Goal: Task Accomplishment & Management: Manage account settings

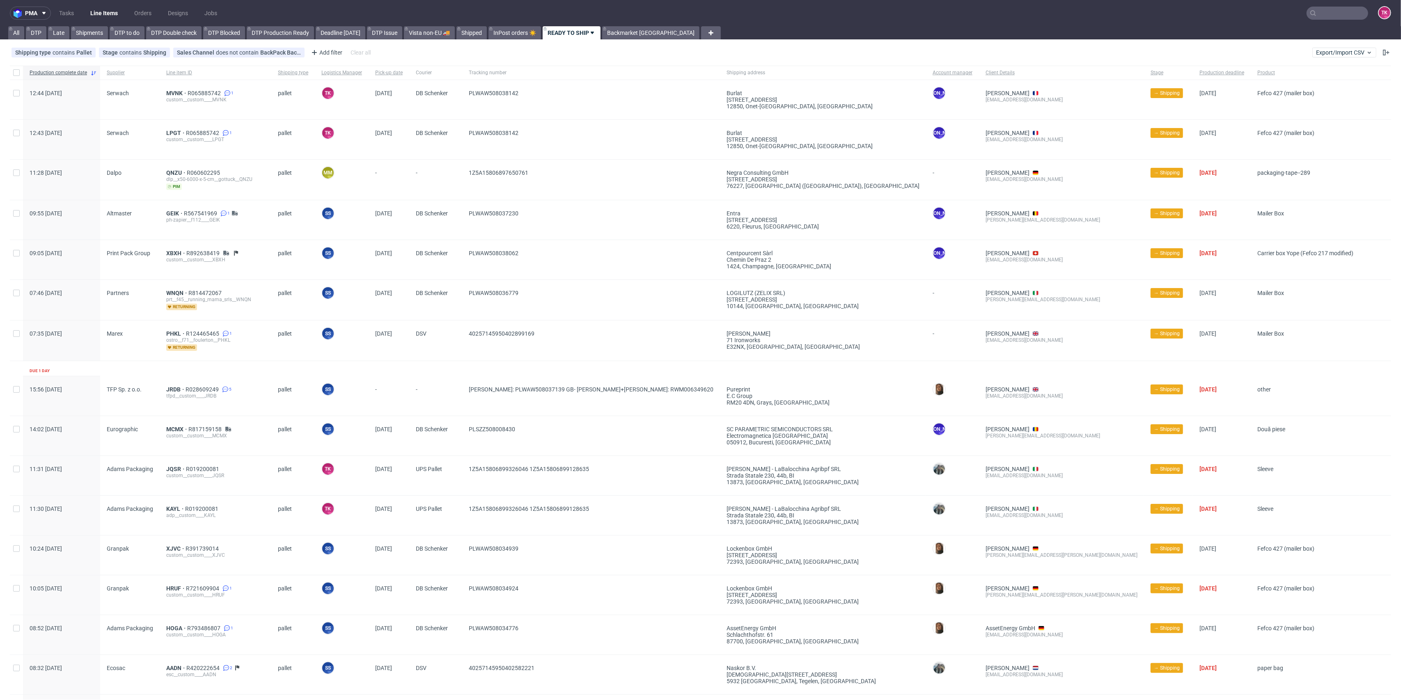
click at [115, 11] on link "Line Items" at bounding box center [103, 13] width 37 height 13
drag, startPoint x: 1324, startPoint y: 6, endPoint x: 1325, endPoint y: 10, distance: 4.2
click at [700, 6] on nav "pma Tasks Line Items Orders Designs Jobs TK" at bounding box center [700, 13] width 1401 height 26
click at [700, 10] on input "text" at bounding box center [1338, 13] width 62 height 13
paste input "QTUH"
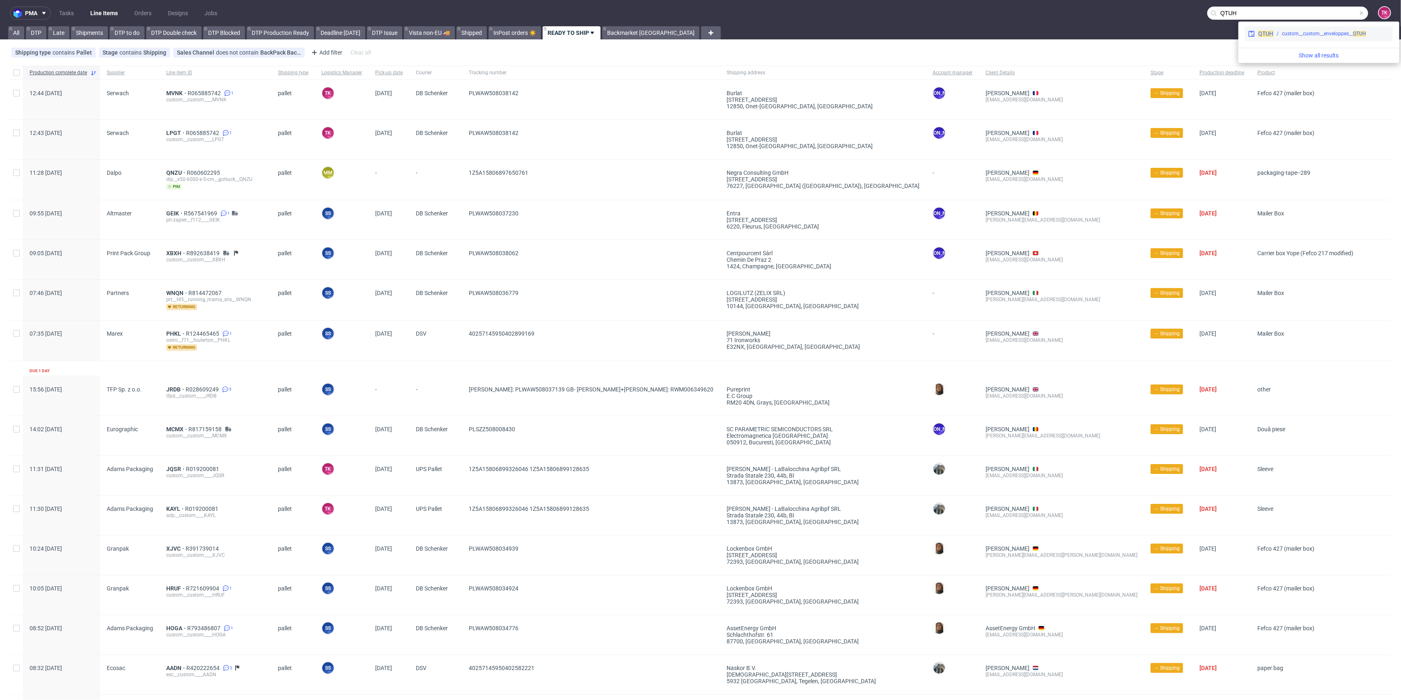
type input "QTUH"
click at [700, 36] on div "custom__custom__enveloppes__ QTUH" at bounding box center [1332, 33] width 116 height 7
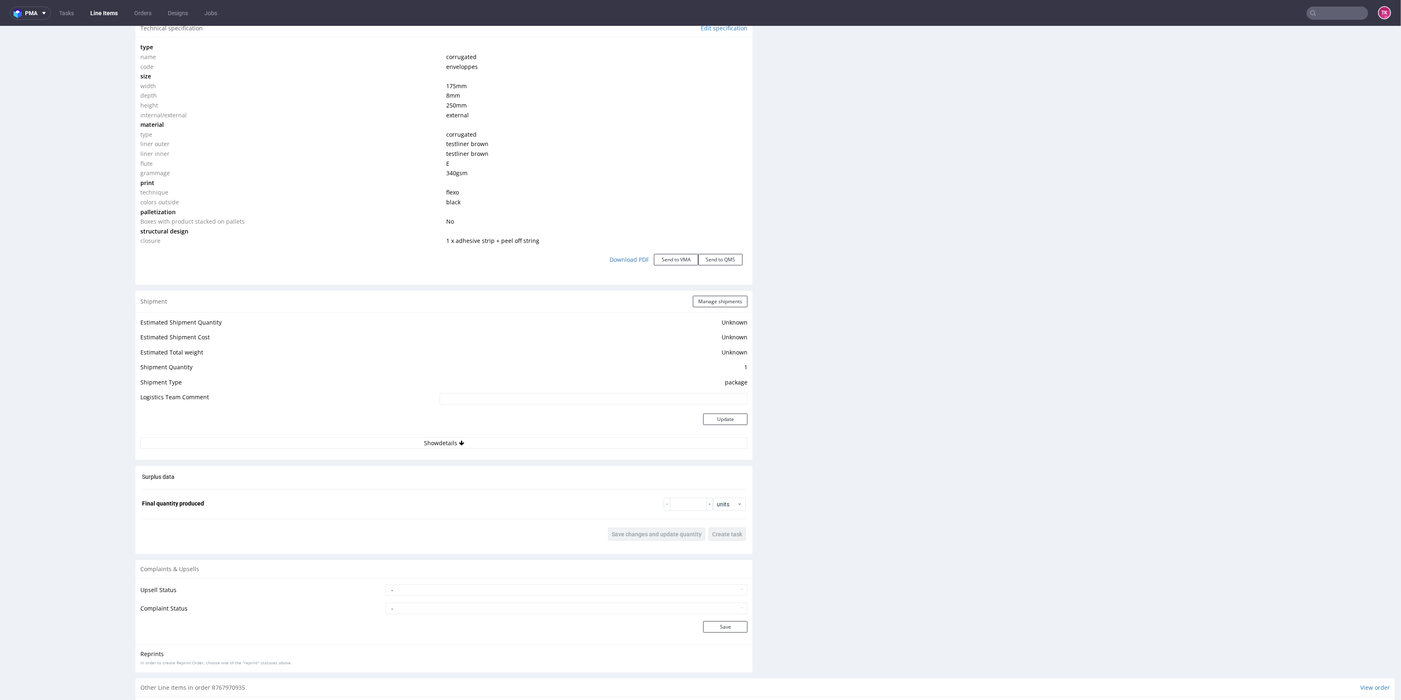
scroll to position [897, 0]
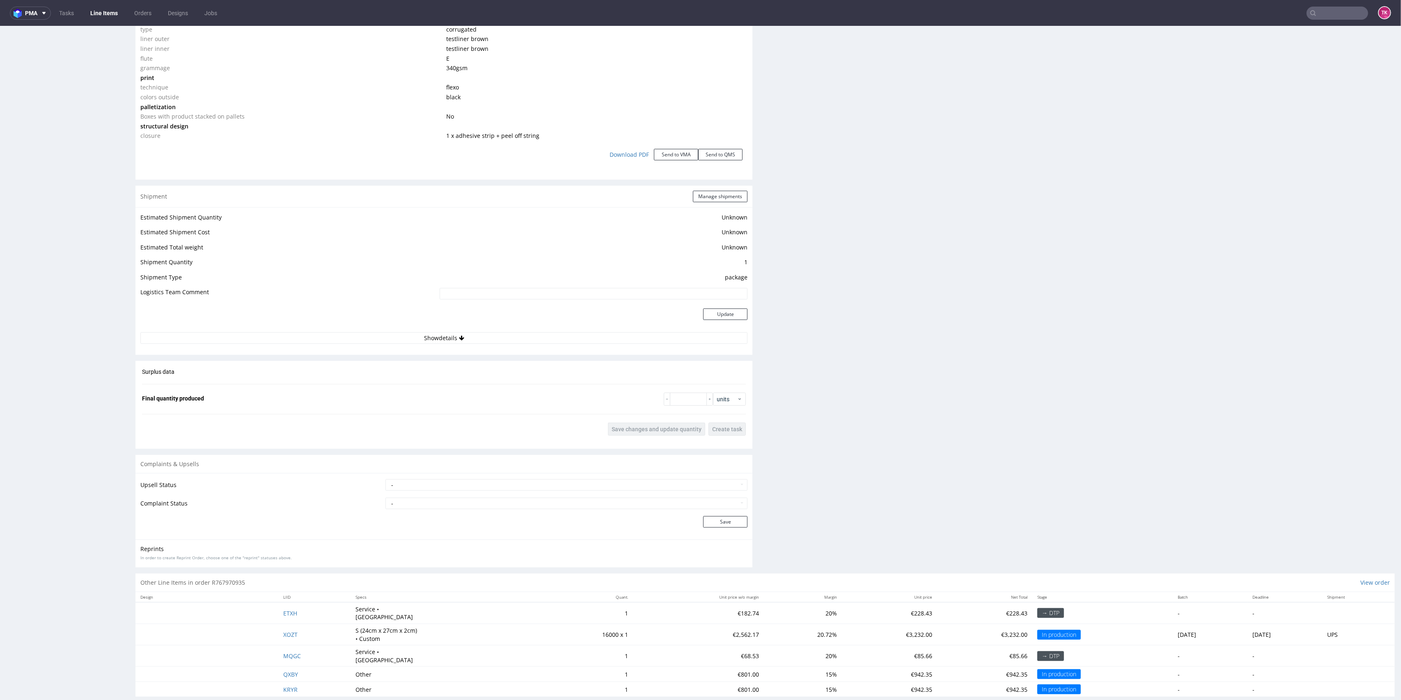
click at [375, 306] on td at bounding box center [288, 319] width 297 height 27
click at [396, 306] on div "Shipment Manage shipments Estimated Shipment Quantity Unknown Estimated Shipmen…" at bounding box center [443, 271] width 617 height 170
click at [396, 306] on button "Show details" at bounding box center [443, 338] width 607 height 11
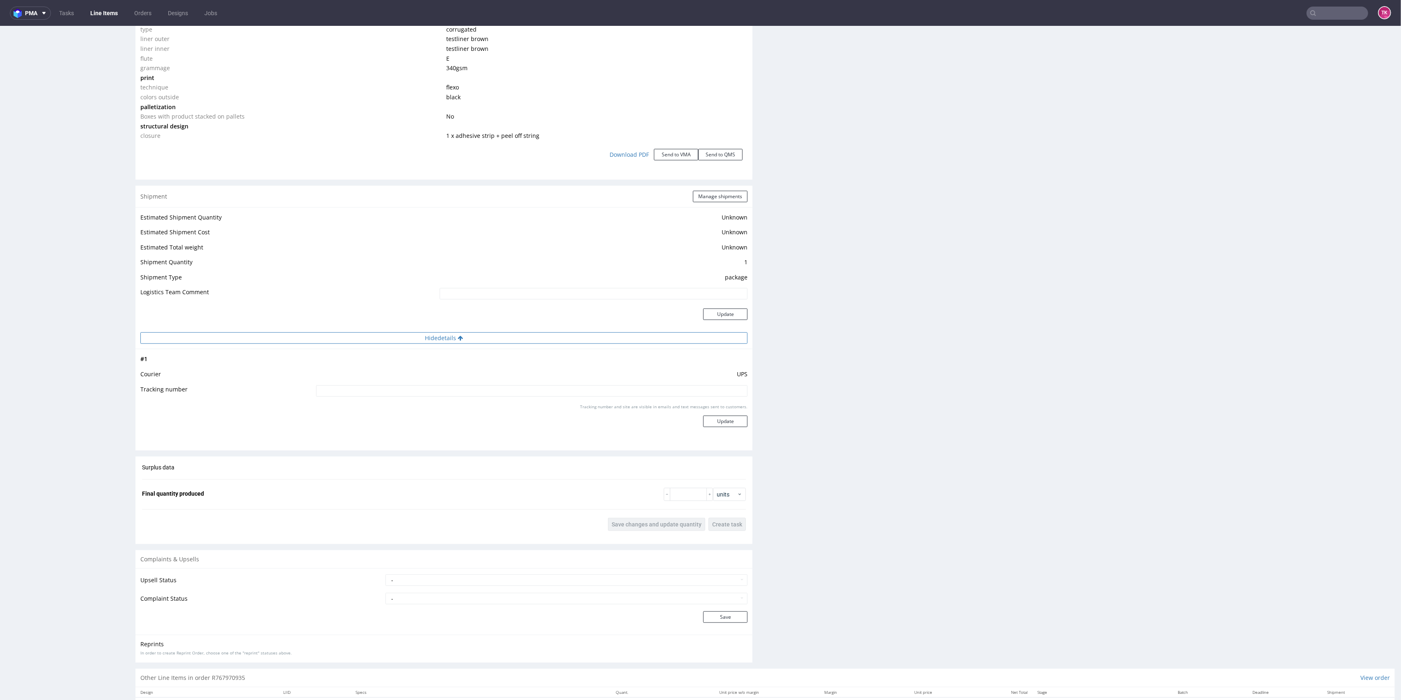
click at [400, 306] on button "Hide details" at bounding box center [443, 338] width 607 height 11
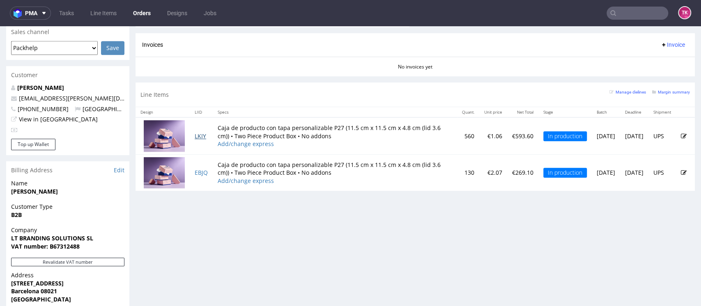
scroll to position [311, 0]
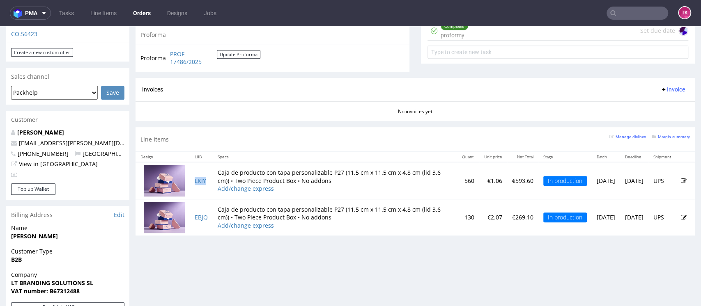
click at [207, 186] on td "LKIY" at bounding box center [201, 180] width 23 height 37
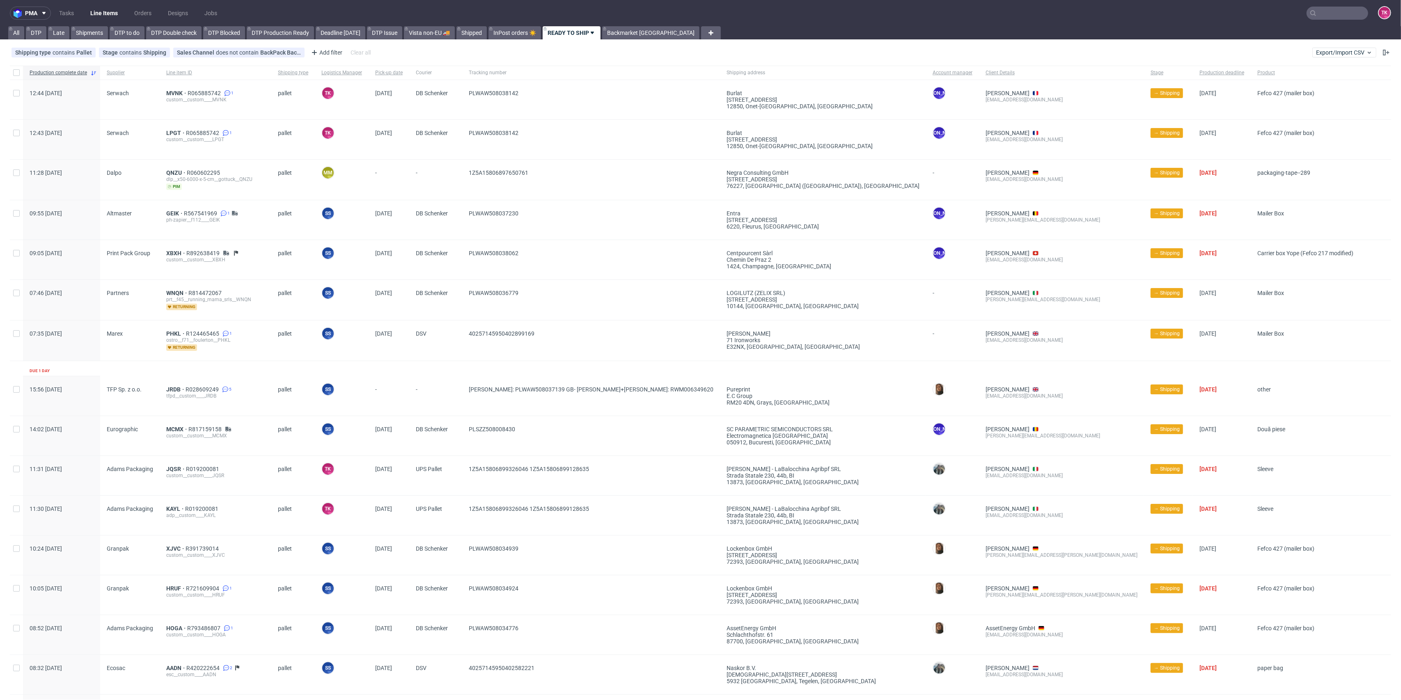
click at [99, 4] on nav "pma Tasks Line Items Orders Designs Jobs TK" at bounding box center [700, 13] width 1401 height 26
click at [101, 10] on link "Line Items" at bounding box center [103, 13] width 37 height 13
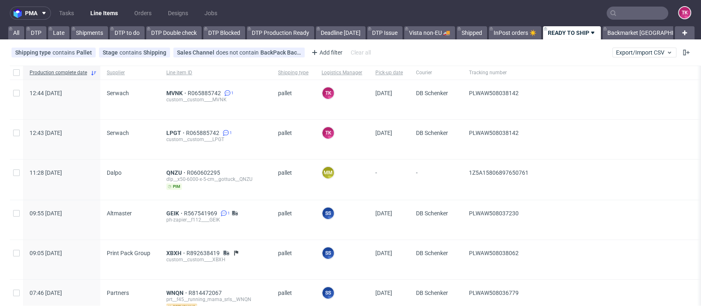
drag, startPoint x: 79, startPoint y: 4, endPoint x: 86, endPoint y: 10, distance: 9.0
click at [85, 8] on nav "pma Tasks Line Items Orders Designs Jobs TK" at bounding box center [350, 13] width 701 height 26
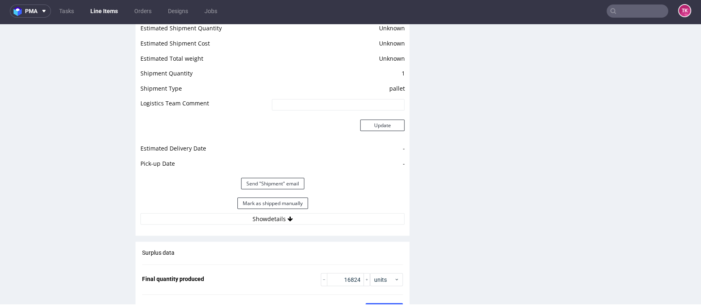
scroll to position [1150, 0]
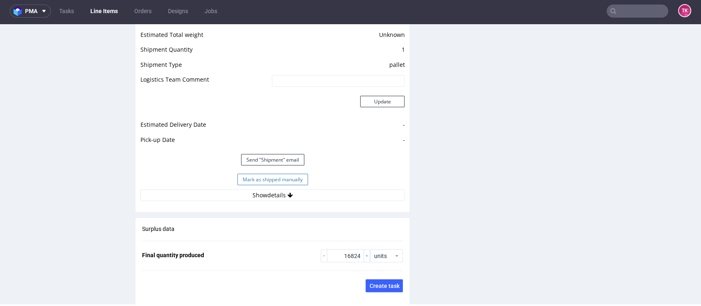
drag, startPoint x: 253, startPoint y: 180, endPoint x: 252, endPoint y: 186, distance: 5.5
click at [253, 181] on button "Mark as shipped manually" at bounding box center [272, 179] width 71 height 11
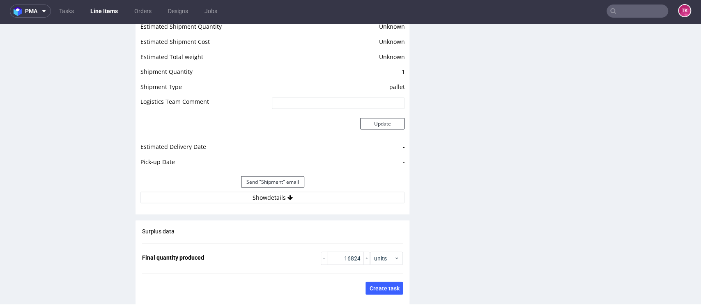
scroll to position [1127, 0]
click at [197, 197] on button "Show details" at bounding box center [272, 198] width 264 height 11
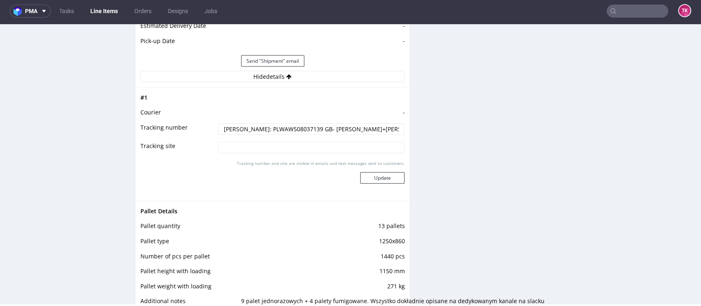
scroll to position [1345, 0]
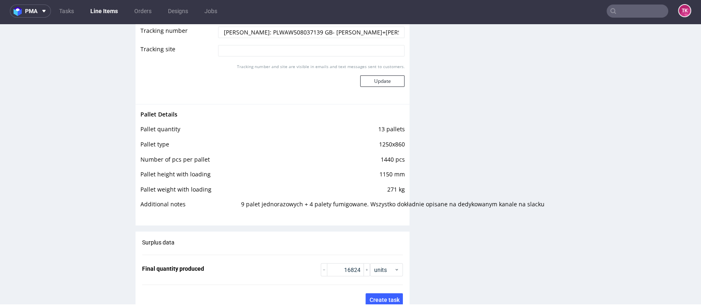
click at [301, 32] on input "[PERSON_NAME]: PLWAW508037139 GB- [PERSON_NAME]+[PERSON_NAME]: RWM006349620" at bounding box center [311, 32] width 187 height 11
click at [284, 29] on input "[PERSON_NAME]: PLWAW508037139 GB- [PERSON_NAME]+[PERSON_NAME]: RWM006349620" at bounding box center [311, 32] width 187 height 11
click at [282, 29] on input "[PERSON_NAME]: PLWAW508037139 GB- [PERSON_NAME]+[PERSON_NAME]: RWM006349620" at bounding box center [311, 32] width 187 height 11
click at [282, 33] on input "[PERSON_NAME]: PLWAW508037139 GB- [PERSON_NAME]+[PERSON_NAME]: RWM006349620" at bounding box center [311, 32] width 187 height 11
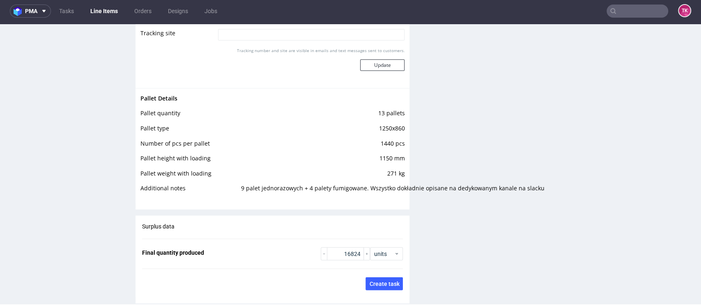
scroll to position [1291, 0]
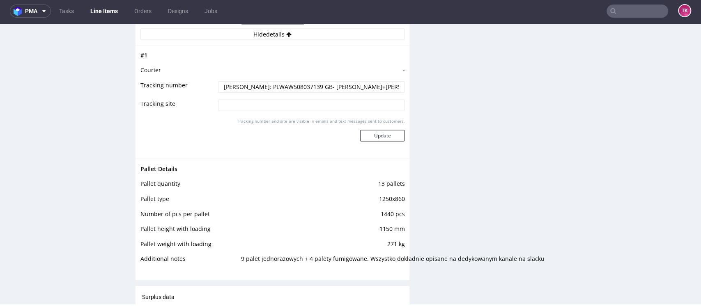
click at [368, 87] on input "[PERSON_NAME]: PLWAW508037139 GB- [PERSON_NAME]+[PERSON_NAME]: RWM006349620" at bounding box center [311, 86] width 187 height 11
click at [370, 85] on input "[PERSON_NAME]: PLWAW508037139 GB- [PERSON_NAME]+[PERSON_NAME]: RWM006349620" at bounding box center [311, 86] width 187 height 11
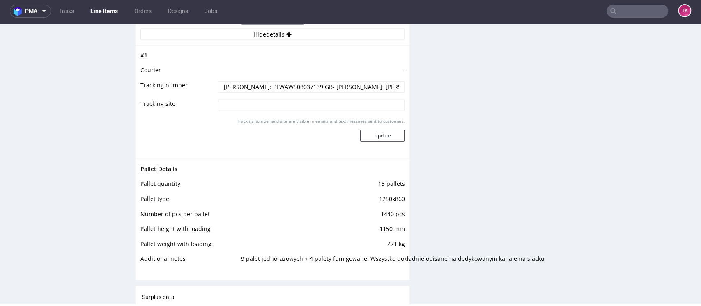
click at [370, 85] on input "[PERSON_NAME]: PLWAW508037139 GB- [PERSON_NAME]+[PERSON_NAME]: RWM006349620" at bounding box center [311, 86] width 187 height 11
